Goal: Check status: Check status

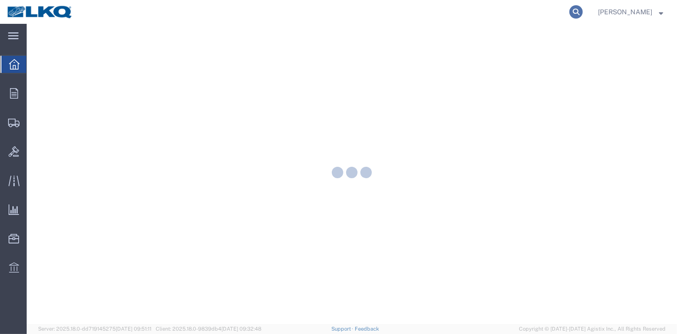
click at [581, 10] on icon at bounding box center [576, 11] width 13 height 13
click at [500, 13] on input "search" at bounding box center [425, 11] width 290 height 23
paste input "56220051"
type input "56220051"
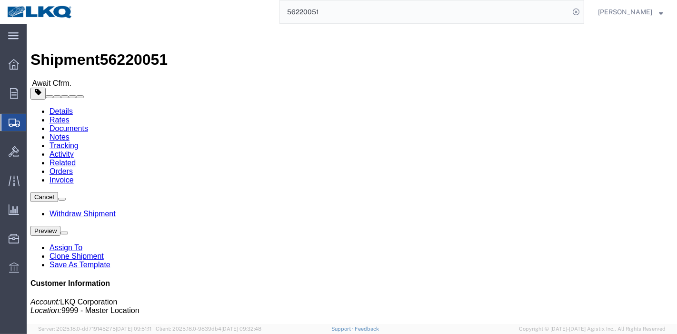
click link "Tracking"
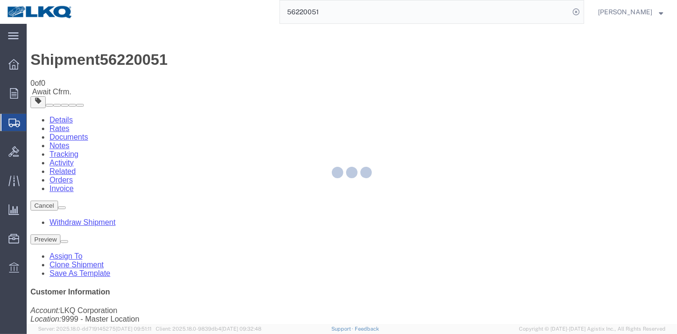
click at [437, 90] on div at bounding box center [352, 174] width 651 height 300
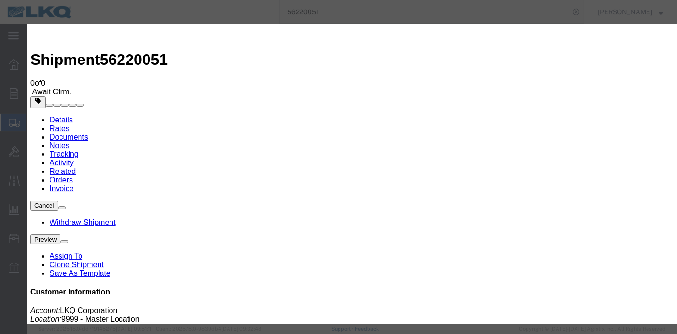
type input "[DATE]"
type input "11:00 PM"
select select "DELIVRED"
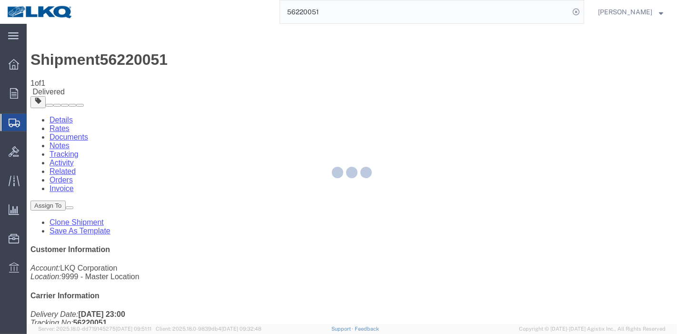
click at [67, 58] on div at bounding box center [352, 174] width 651 height 300
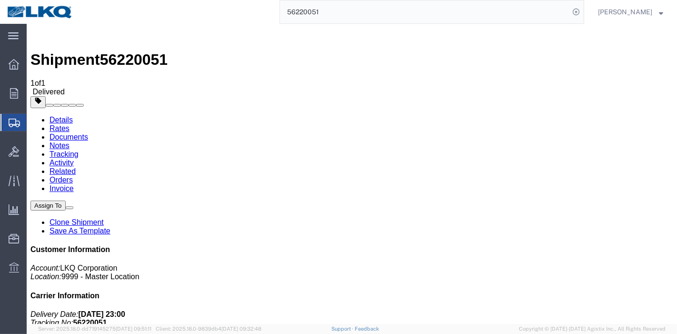
click at [69, 124] on link "Rates" at bounding box center [59, 128] width 20 height 8
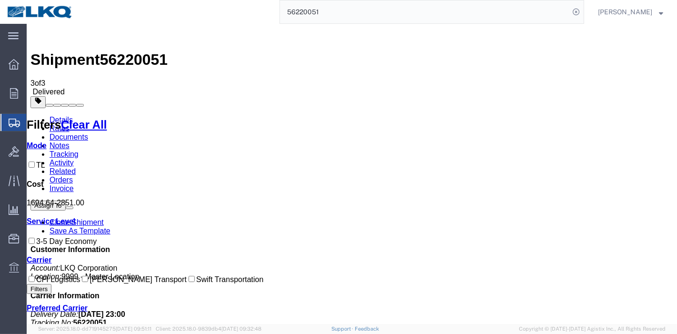
scroll to position [106, 0]
click at [63, 116] on link "Details" at bounding box center [60, 120] width 23 height 8
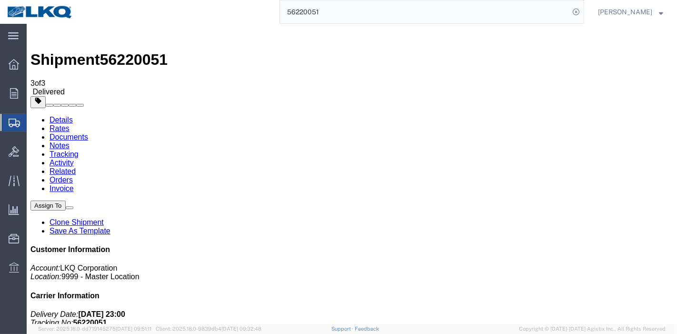
click h4 "Routing & Vehicle Information"
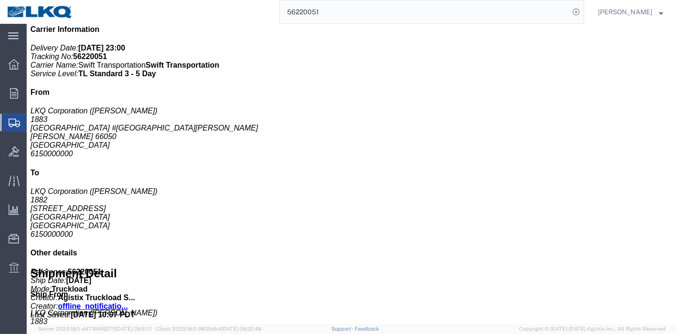
scroll to position [317, 0]
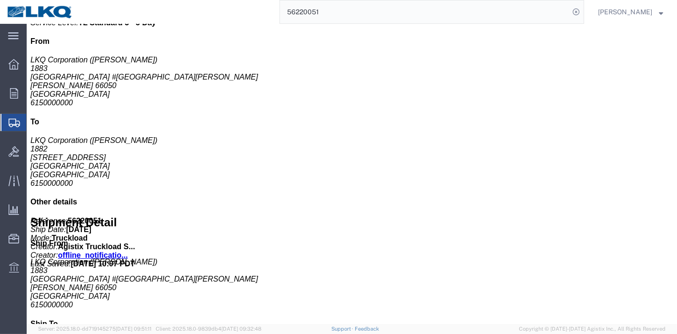
click h4 "Billing"
click button "button"
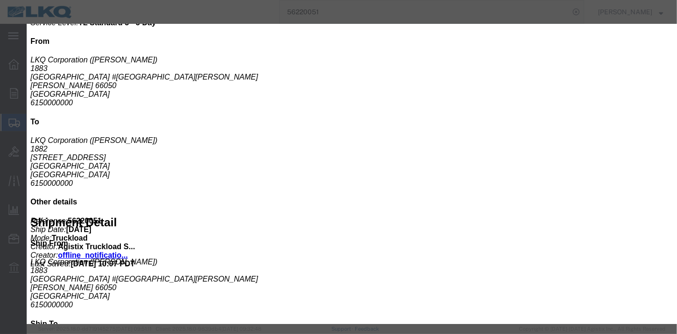
click icon "button"
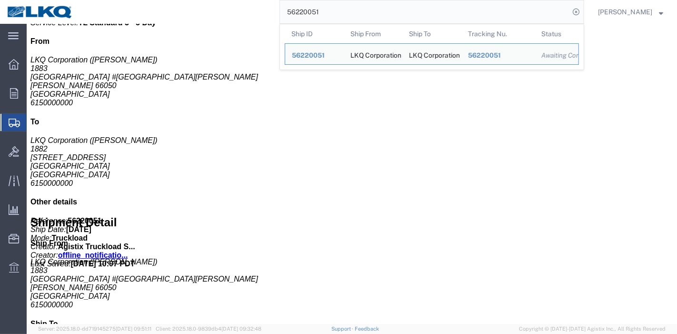
drag, startPoint x: 330, startPoint y: 15, endPoint x: 268, endPoint y: 17, distance: 62.4
click at [268, 17] on div "56220051 Ship ID Ship From Ship To Tracking Nu. Status Ship ID 56220051 Ship Fr…" at bounding box center [332, 12] width 504 height 24
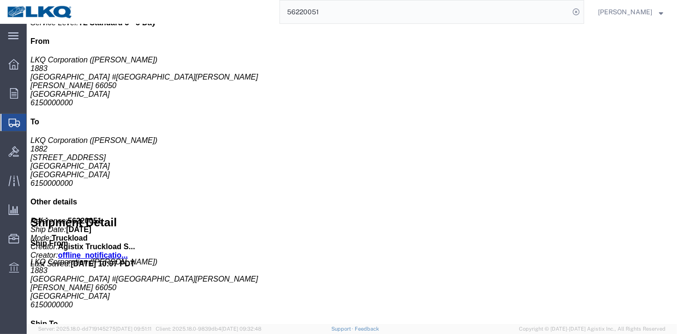
paste input "330160"
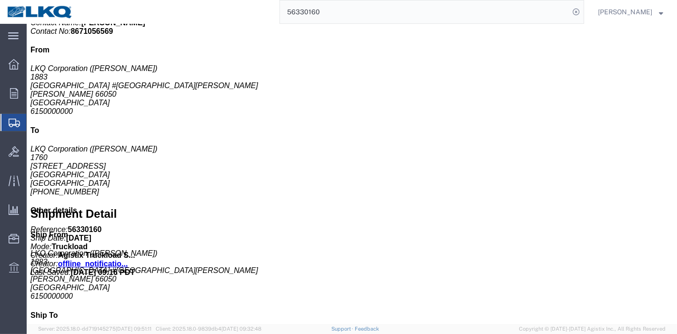
click link "Rates"
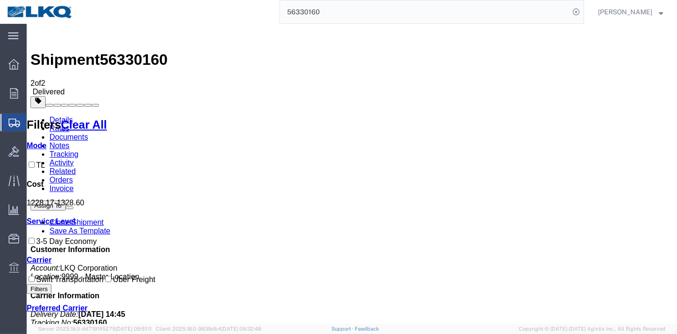
click at [56, 116] on link "Details" at bounding box center [60, 120] width 23 height 8
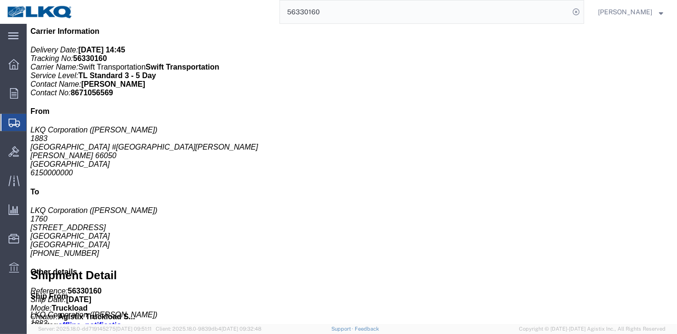
scroll to position [274, 0]
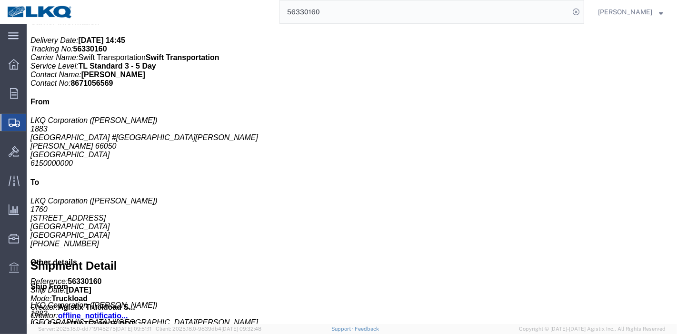
click h4 "Billing Edit Billing"
click button "button"
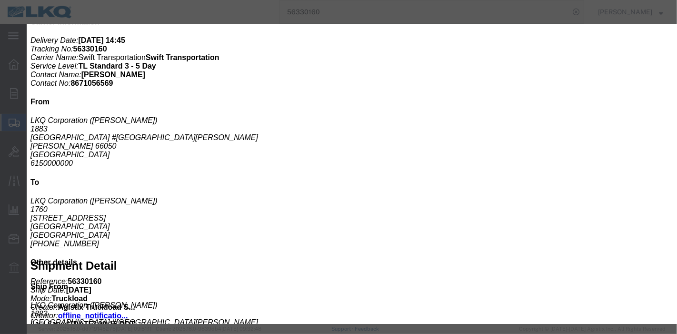
click icon "button"
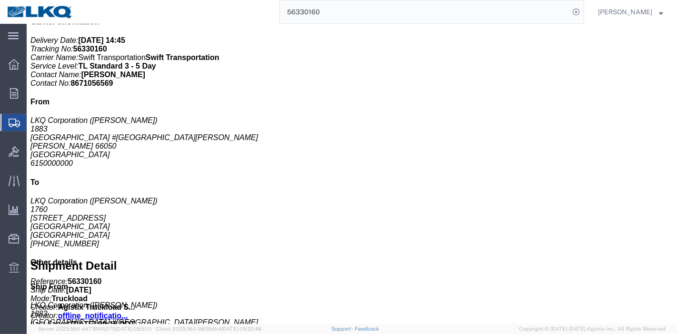
drag, startPoint x: 321, startPoint y: 11, endPoint x: 235, endPoint y: 11, distance: 86.2
click at [235, 11] on div "56330160" at bounding box center [332, 12] width 504 height 24
paste input "51537"
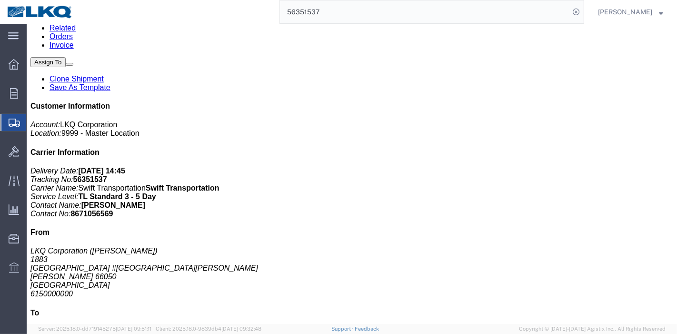
scroll to position [115, 0]
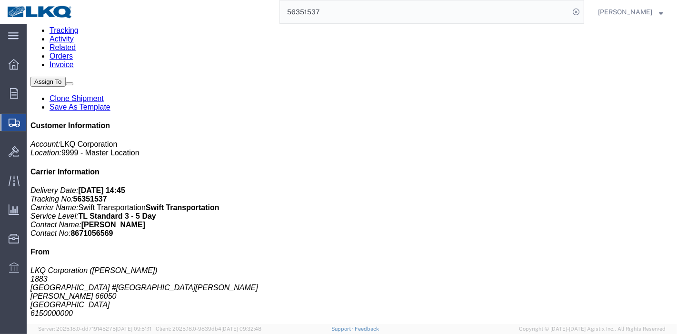
click link "Rates"
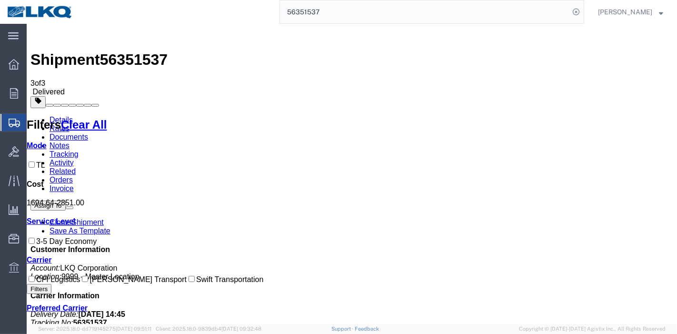
click at [55, 116] on link "Details" at bounding box center [60, 120] width 23 height 8
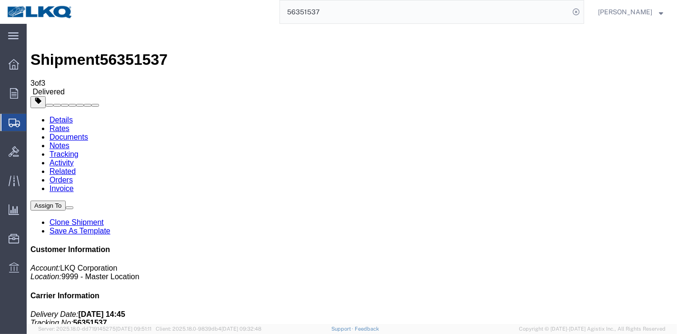
scroll to position [150, 0]
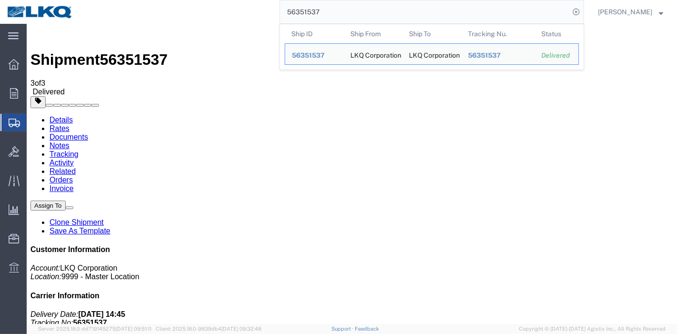
drag, startPoint x: 330, startPoint y: 13, endPoint x: 219, endPoint y: 18, distance: 110.6
click at [219, 18] on div "56351537 Ship ID Ship From Ship To Tracking Nu. Status Ship ID 56351537 Ship Fr…" at bounding box center [332, 12] width 504 height 24
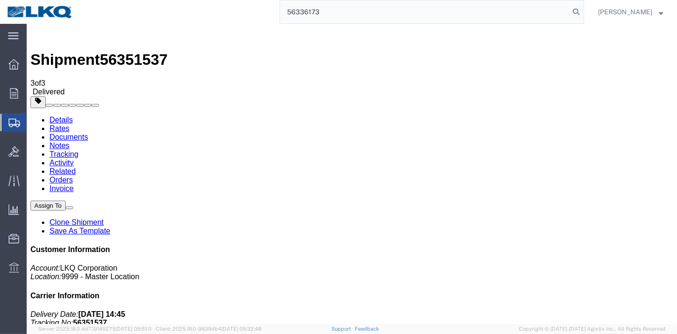
type input "56336173"
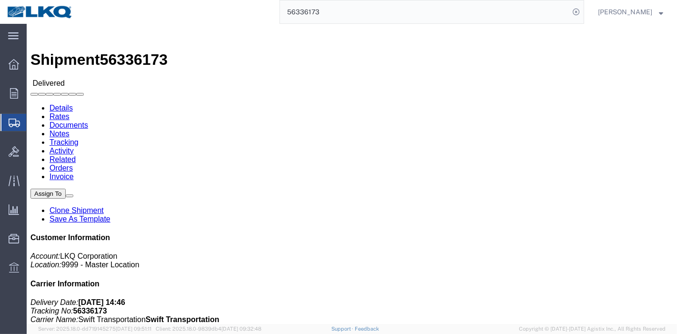
click div
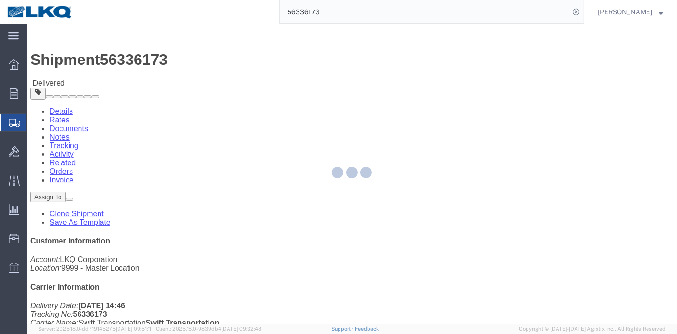
click at [92, 60] on div at bounding box center [352, 174] width 651 height 300
